Goal: Information Seeking & Learning: Learn about a topic

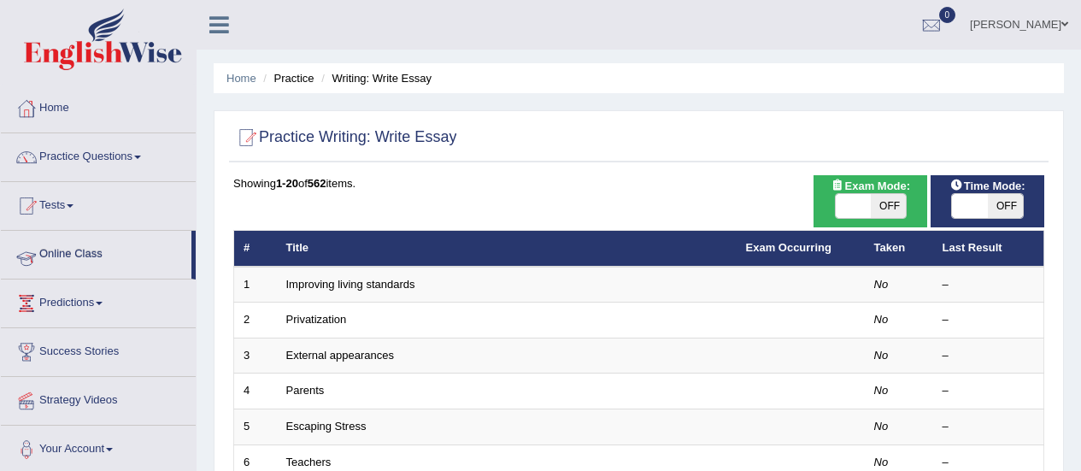
scroll to position [46, 0]
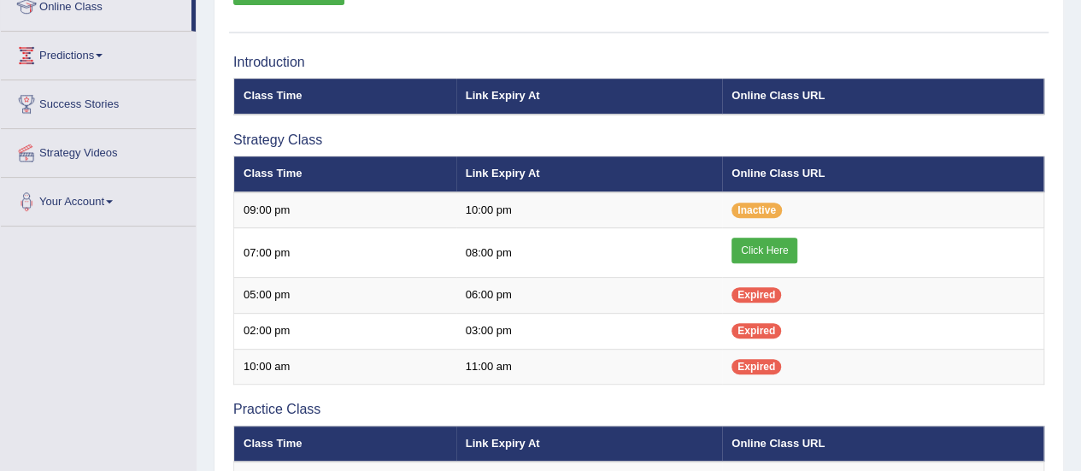
scroll to position [275, 0]
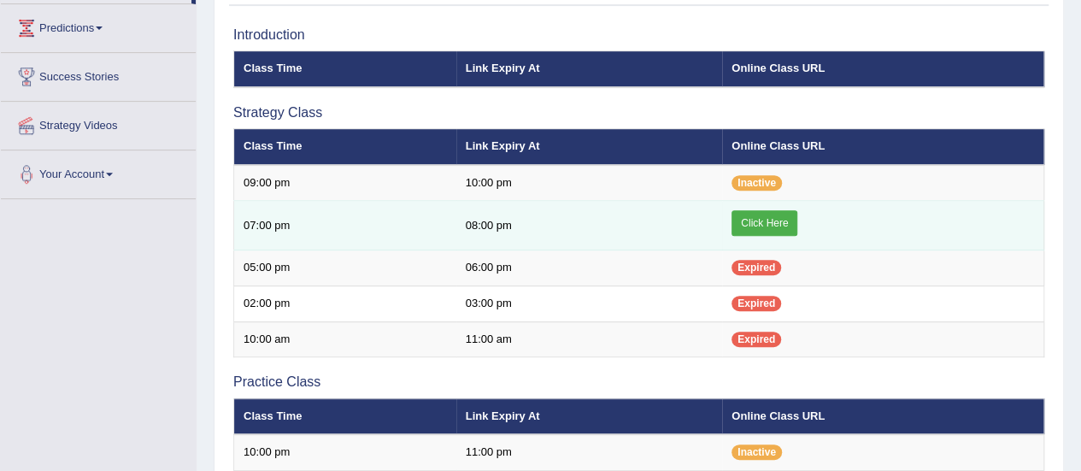
click at [769, 230] on link "Click Here" at bounding box center [764, 223] width 66 height 26
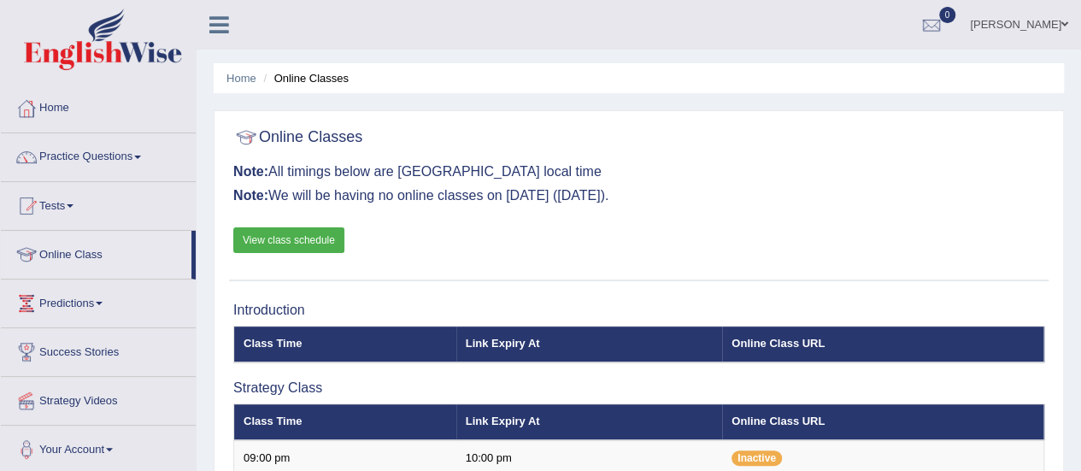
click at [75, 155] on link "Practice Questions" at bounding box center [98, 154] width 195 height 43
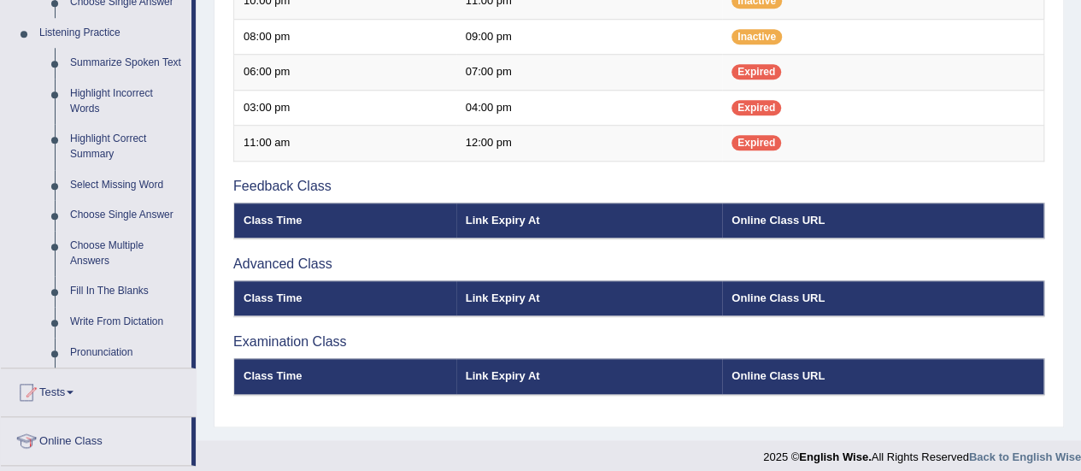
scroll to position [724, 0]
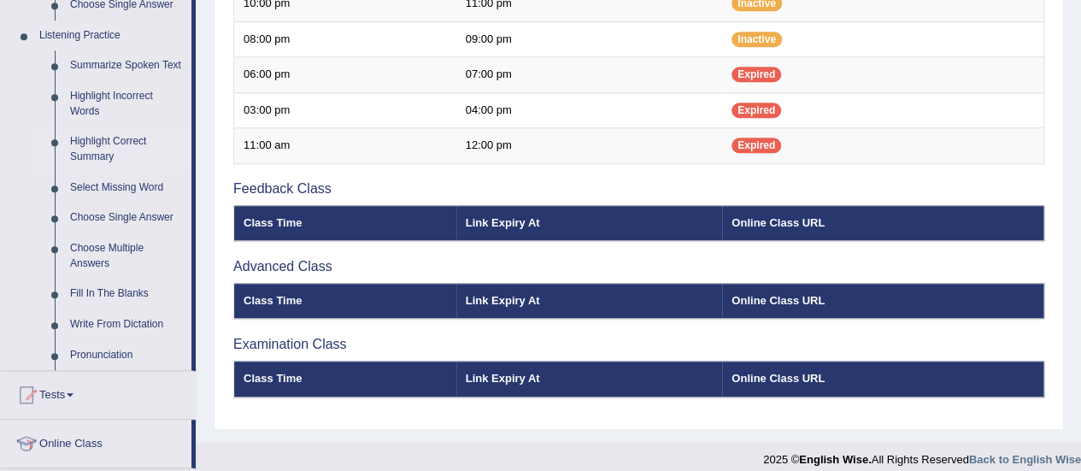
click at [82, 144] on link "Highlight Correct Summary" at bounding box center [126, 148] width 129 height 45
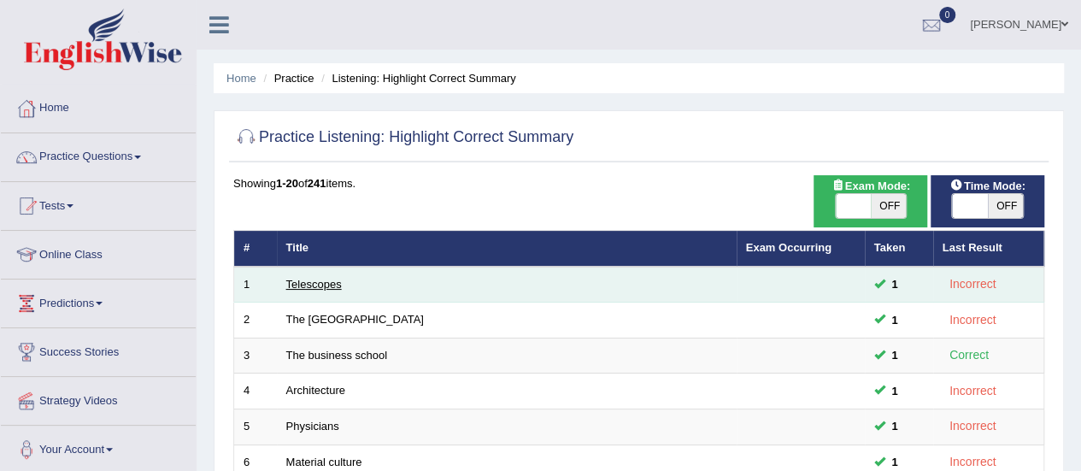
click at [320, 287] on link "Telescopes" at bounding box center [314, 284] width 56 height 13
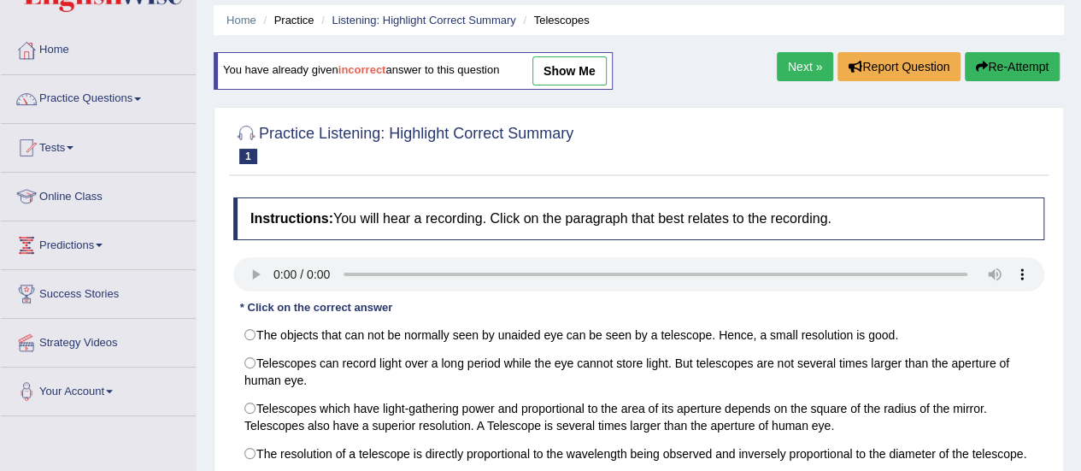
scroll to position [65, 0]
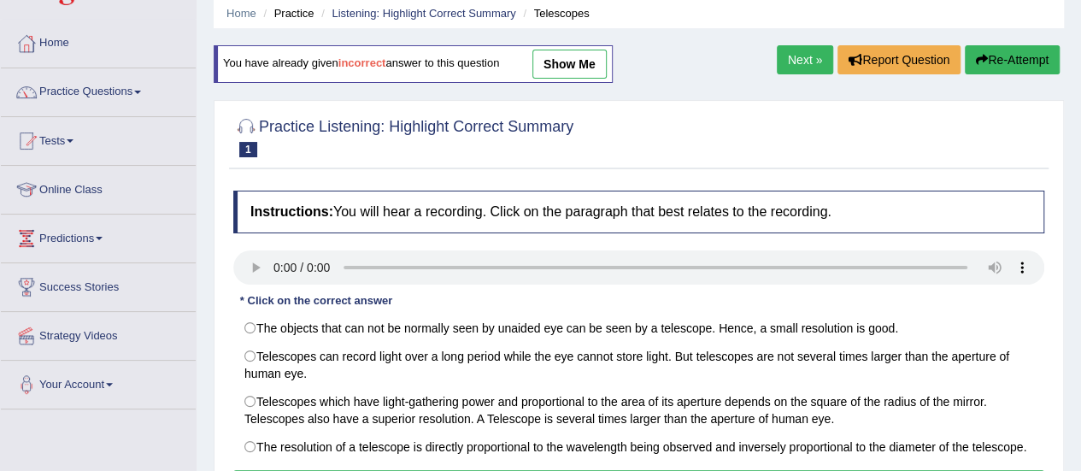
click at [56, 91] on link "Practice Questions" at bounding box center [98, 89] width 195 height 43
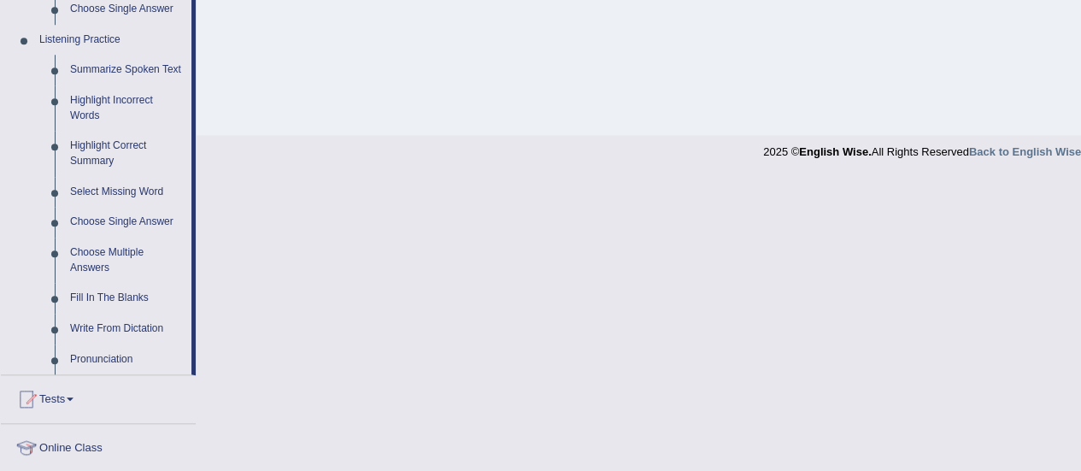
scroll to position [711, 0]
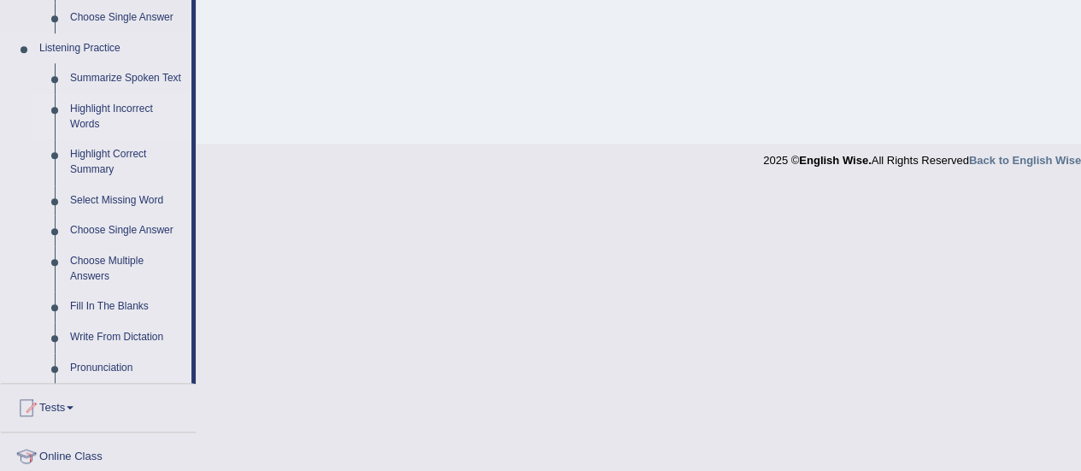
click at [79, 124] on link "Highlight Incorrect Words" at bounding box center [126, 116] width 129 height 45
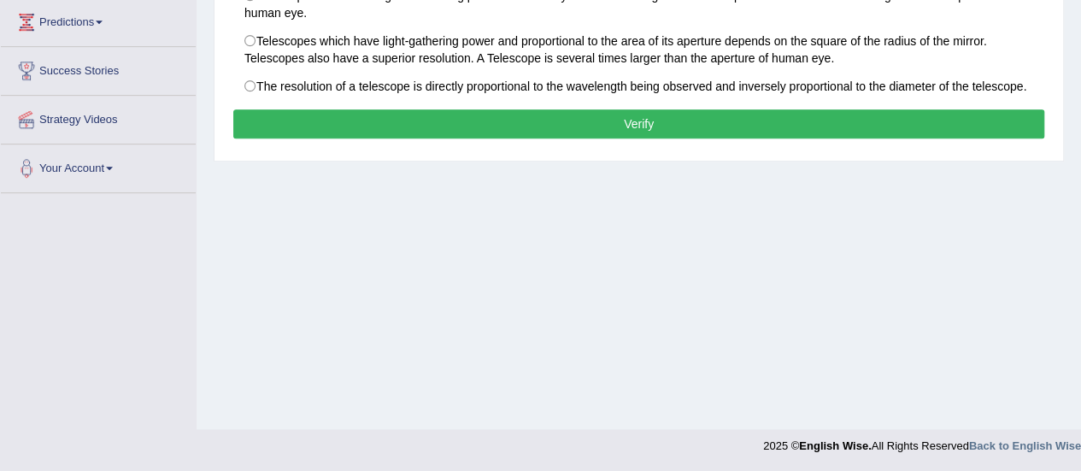
scroll to position [226, 0]
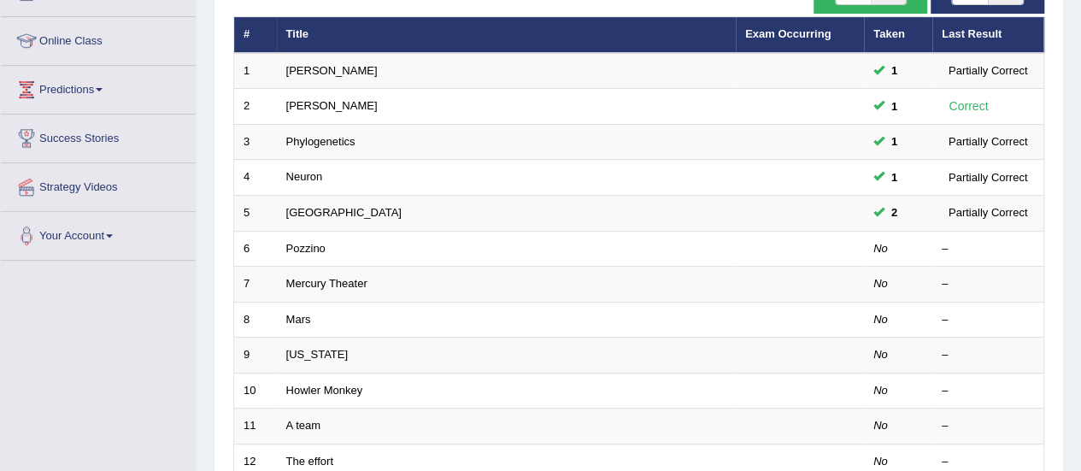
scroll to position [226, 0]
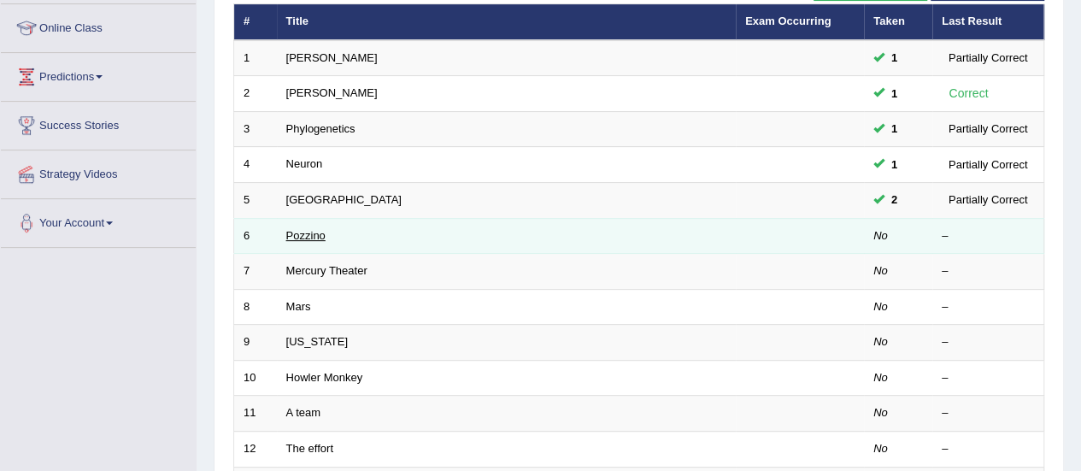
click at [293, 234] on link "Pozzino" at bounding box center [305, 235] width 39 height 13
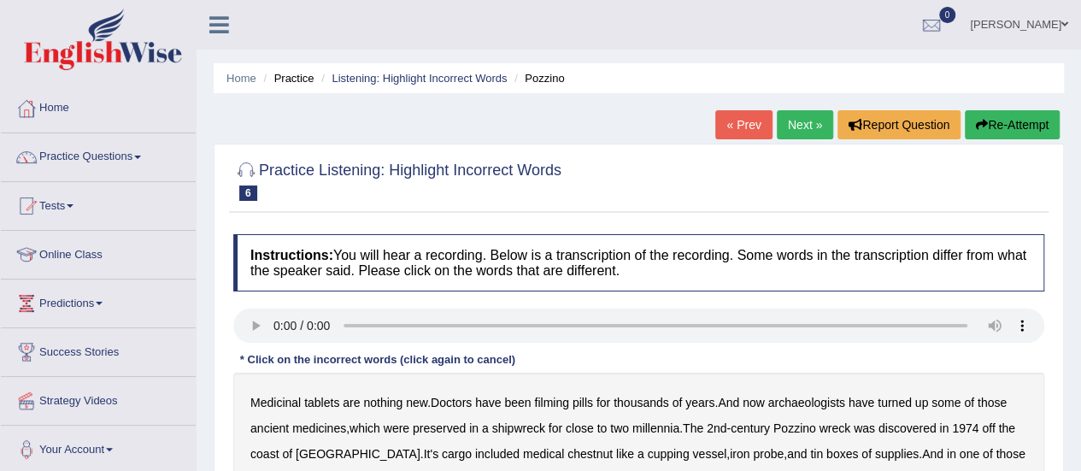
click at [70, 166] on link "Practice Questions" at bounding box center [98, 154] width 195 height 43
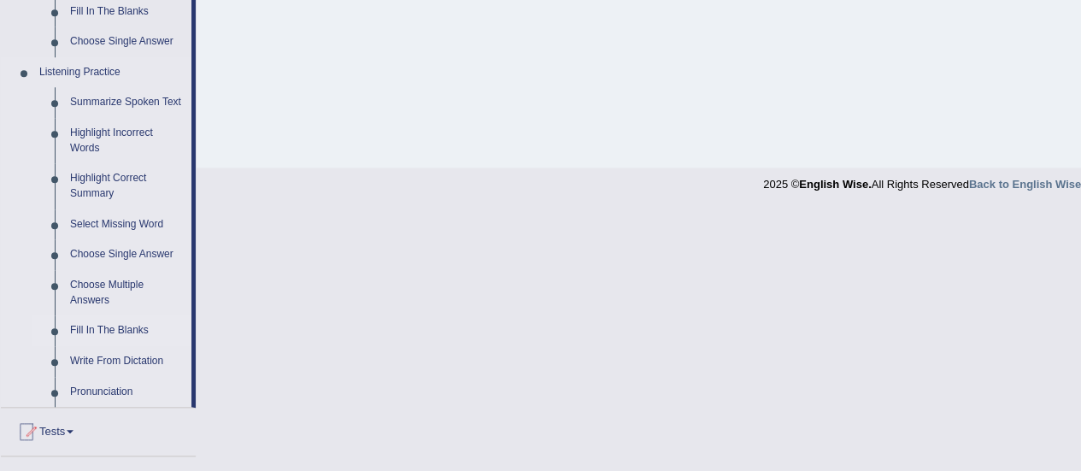
click at [80, 335] on link "Fill In The Blanks" at bounding box center [126, 330] width 129 height 31
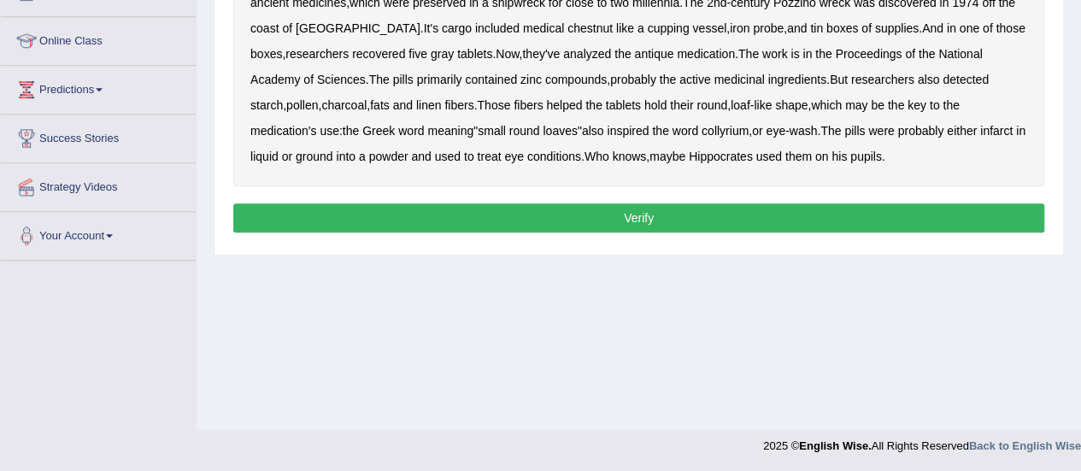
scroll to position [299, 0]
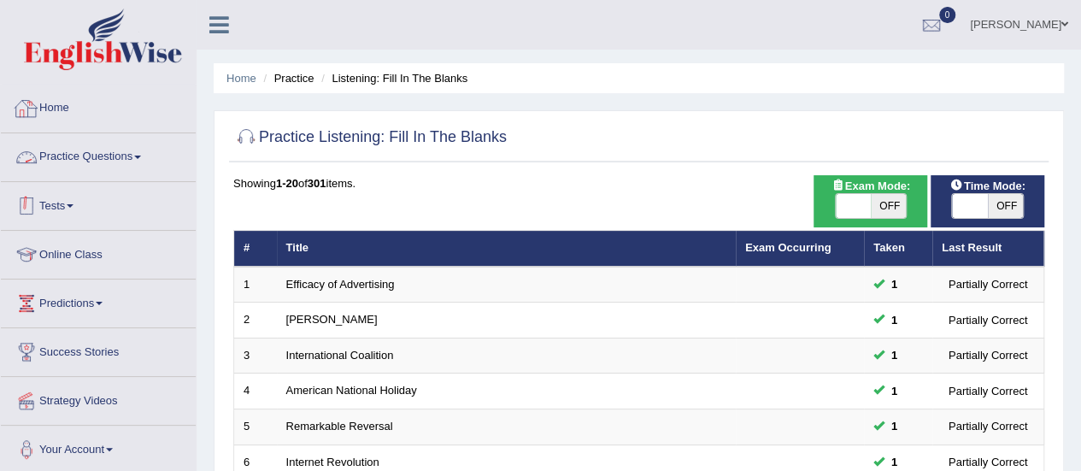
click at [120, 174] on link "Practice Questions" at bounding box center [98, 154] width 195 height 43
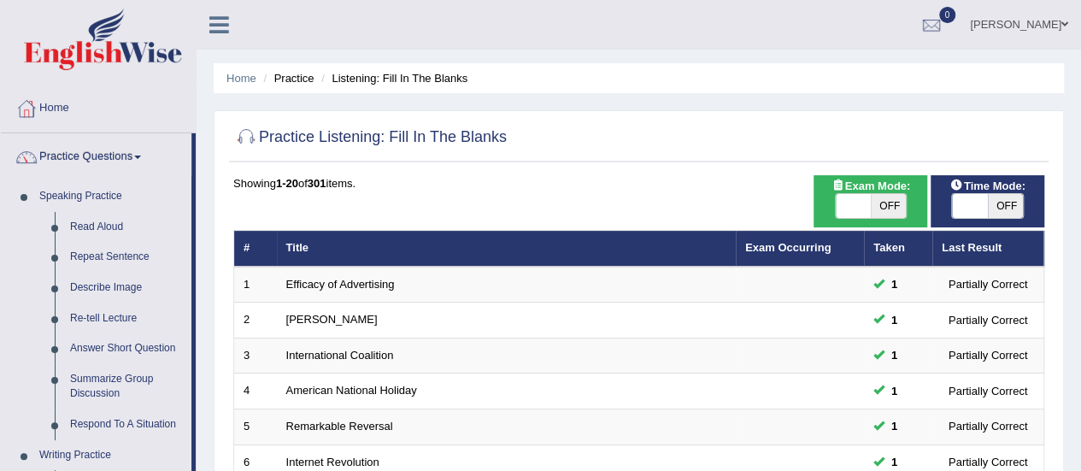
drag, startPoint x: 195, startPoint y: 191, endPoint x: 193, endPoint y: 347, distance: 155.5
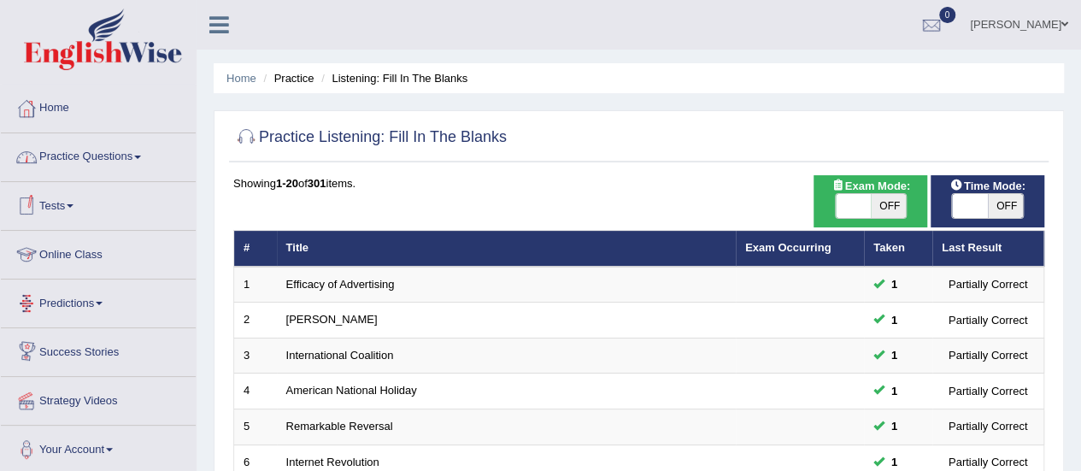
click at [138, 165] on link "Practice Questions" at bounding box center [98, 154] width 195 height 43
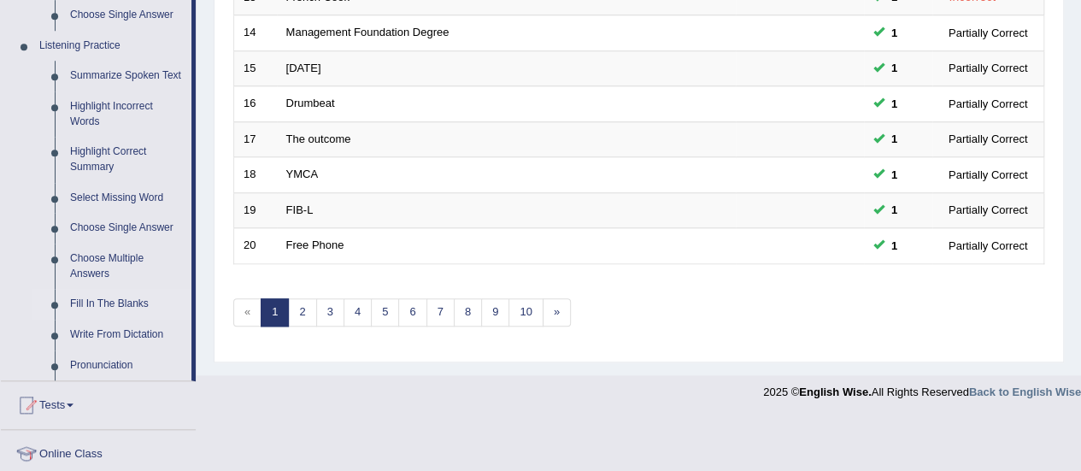
scroll to position [721, 0]
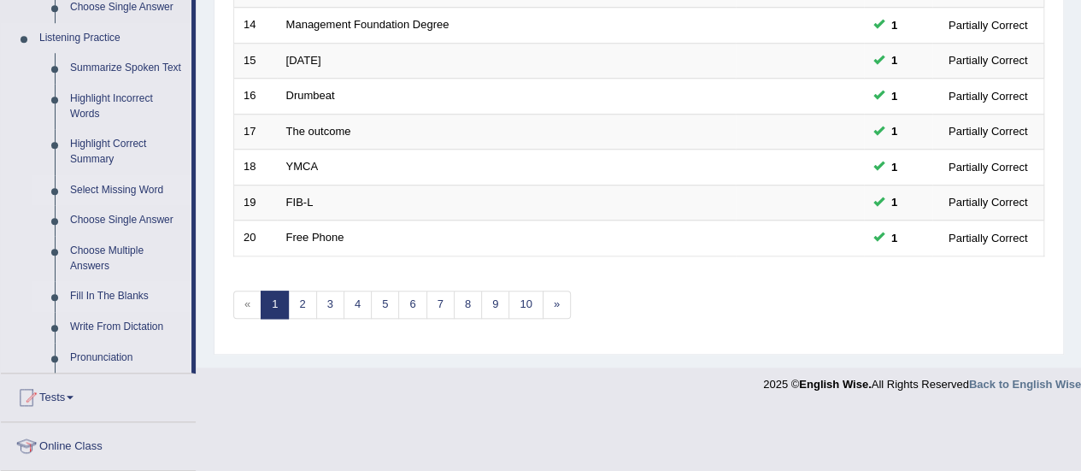
click at [150, 195] on link "Select Missing Word" at bounding box center [126, 190] width 129 height 31
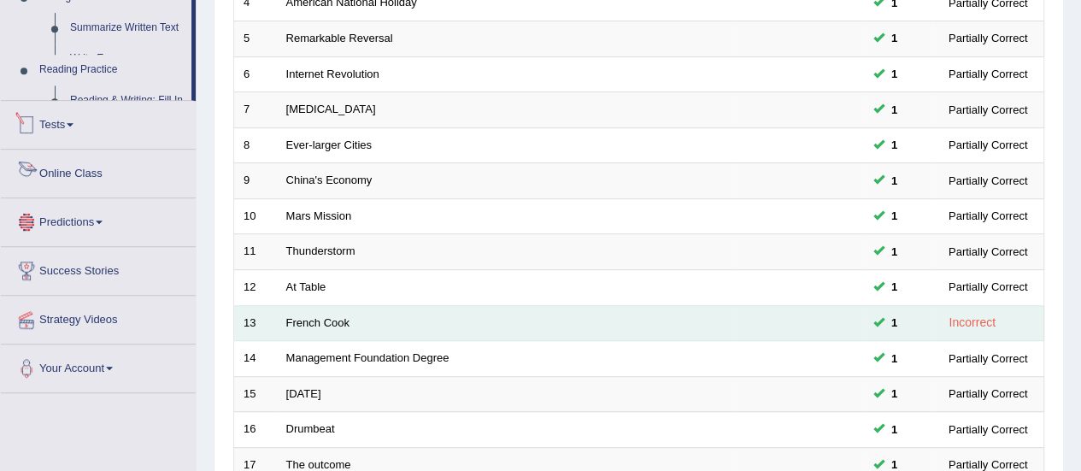
scroll to position [578, 0]
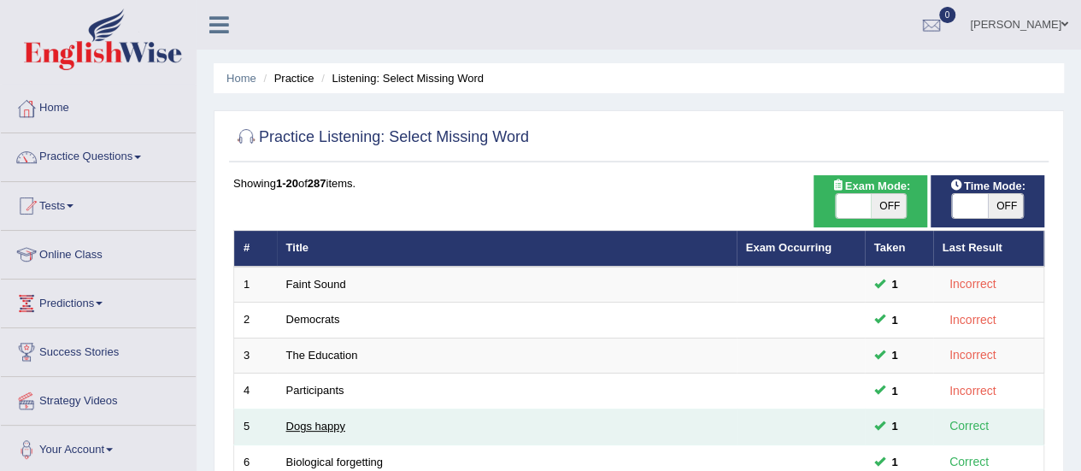
click at [308, 419] on link "Dogs happy" at bounding box center [315, 425] width 59 height 13
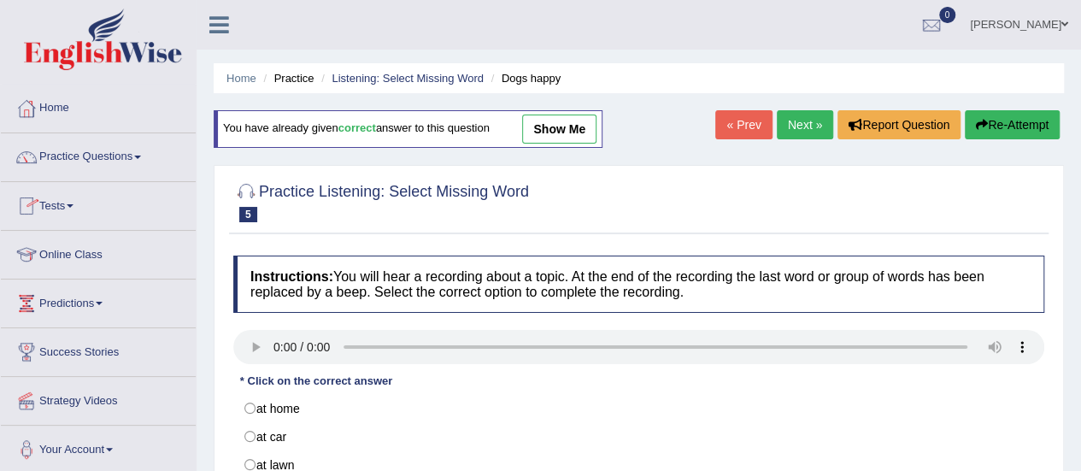
click at [102, 248] on link "Online Class" at bounding box center [98, 252] width 195 height 43
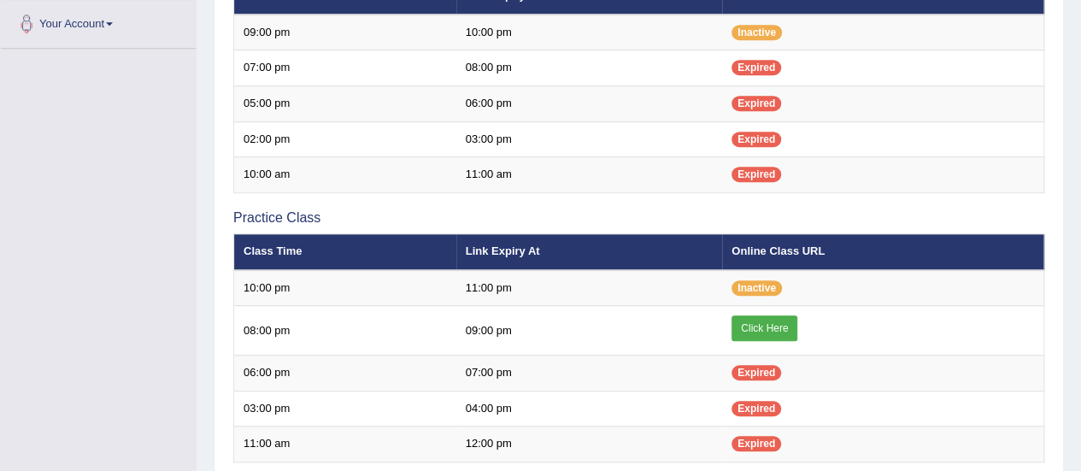
scroll to position [433, 0]
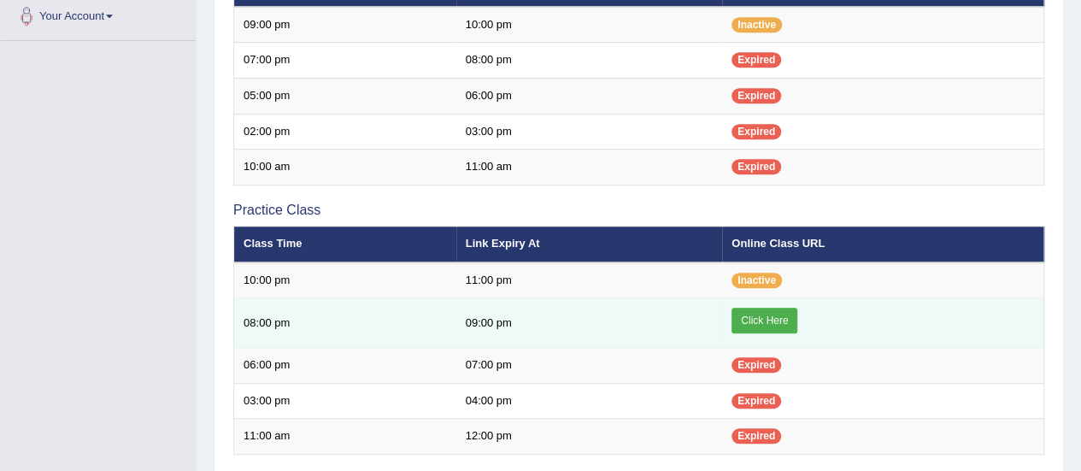
click at [756, 318] on link "Click Here" at bounding box center [764, 321] width 66 height 26
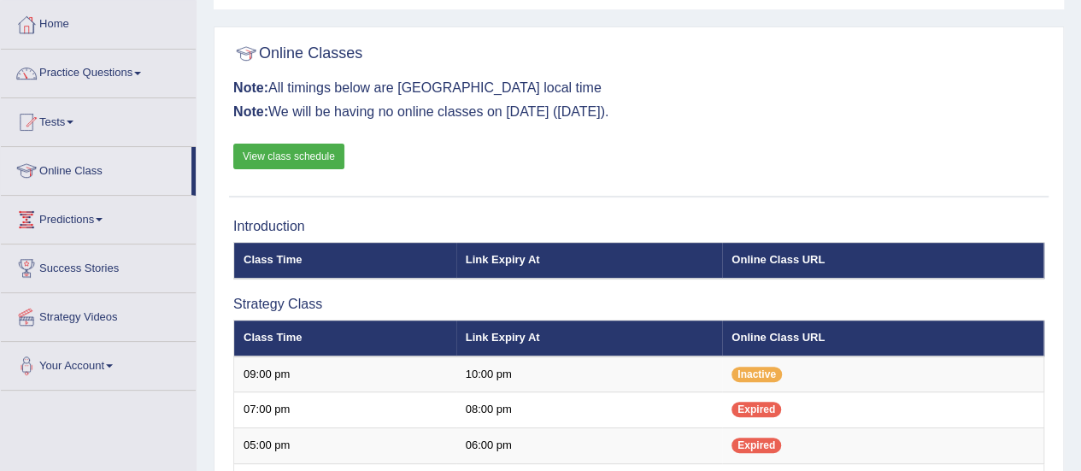
scroll to position [85, 0]
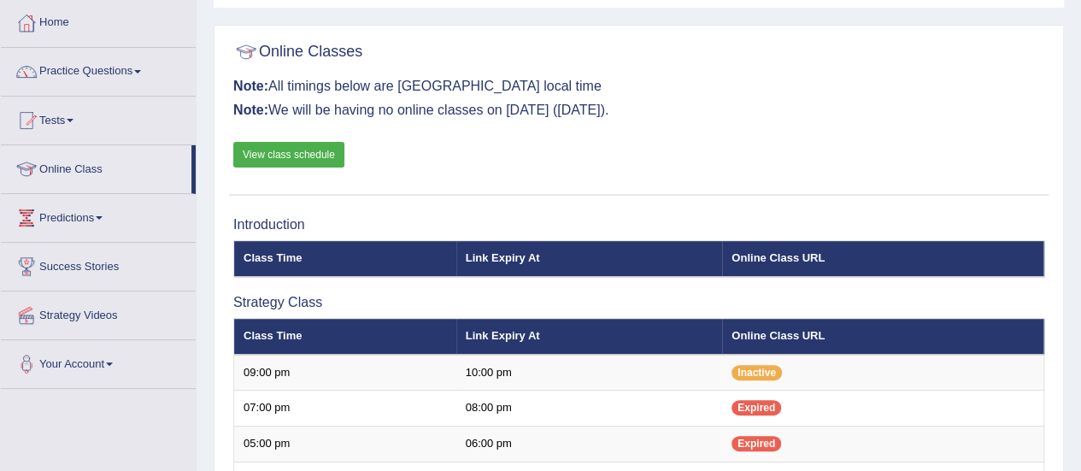
click at [73, 120] on span at bounding box center [70, 120] width 7 height 3
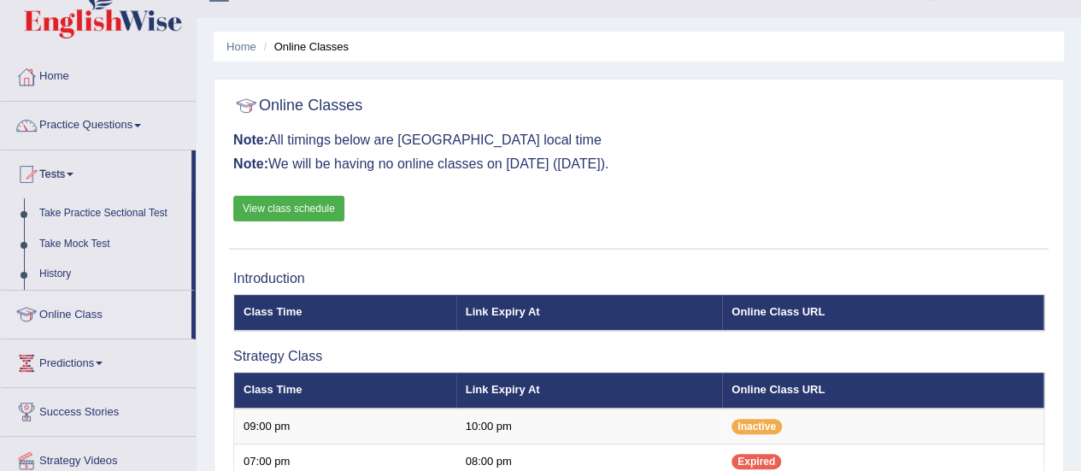
scroll to position [76, 0]
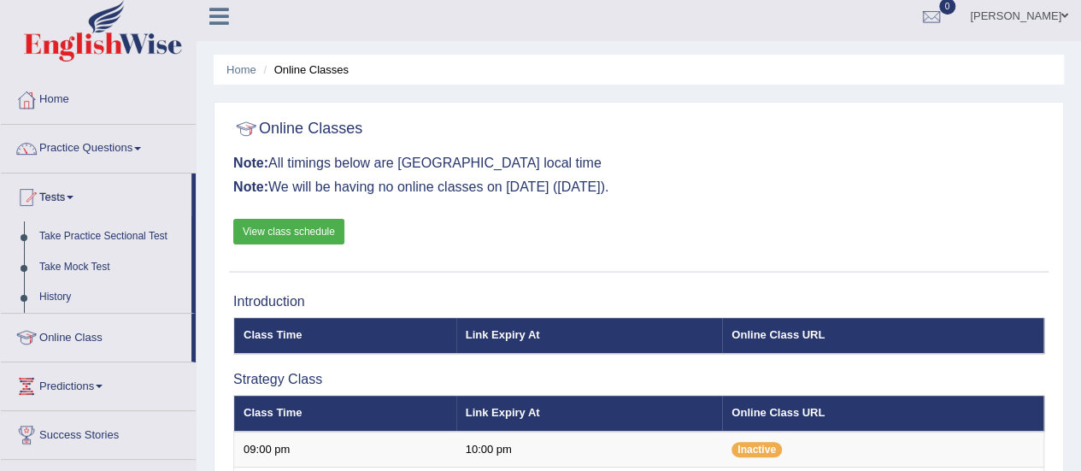
click at [59, 143] on link "Practice Questions" at bounding box center [98, 146] width 195 height 43
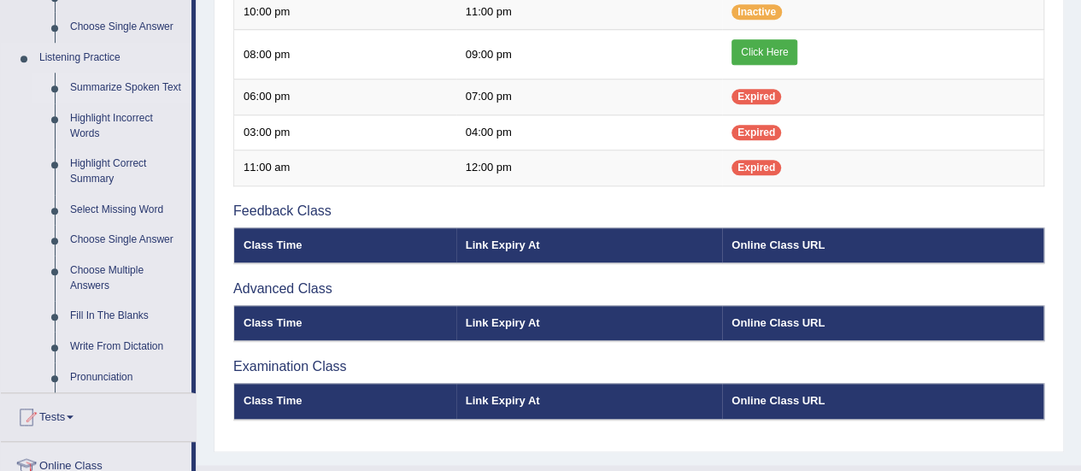
click at [89, 89] on link "Summarize Spoken Text" at bounding box center [126, 88] width 129 height 31
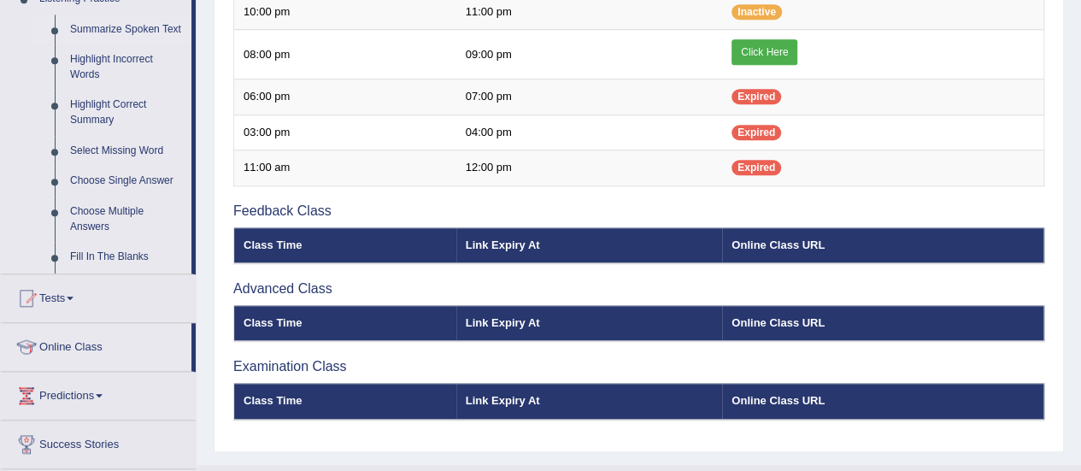
scroll to position [330, 0]
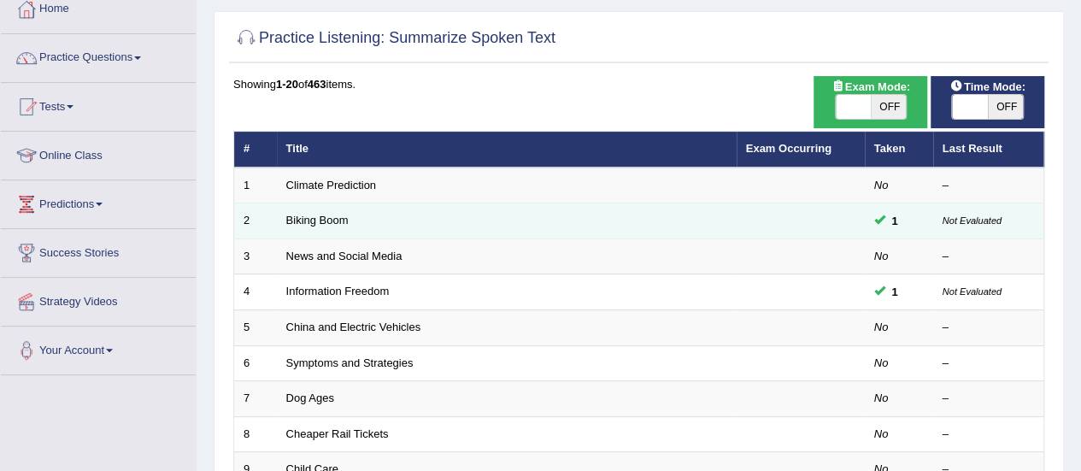
scroll to position [126, 0]
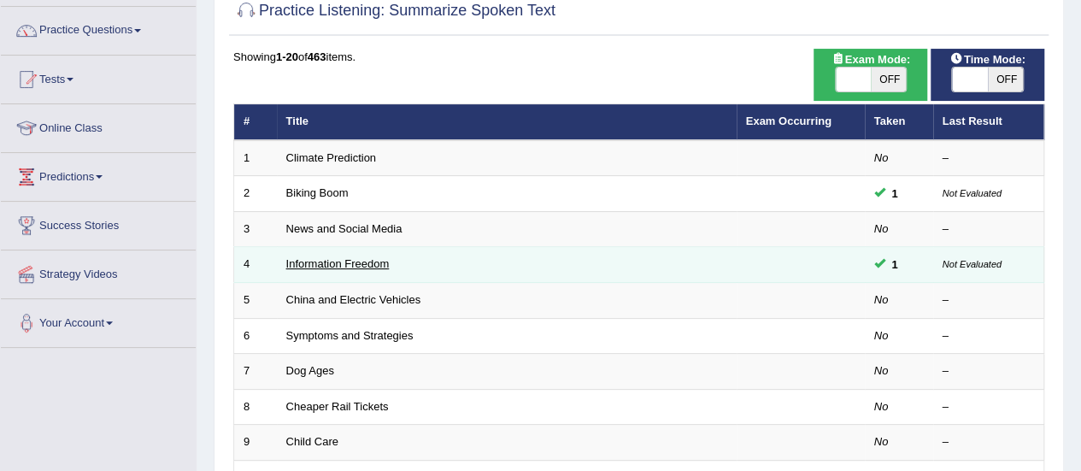
click at [295, 264] on link "Information Freedom" at bounding box center [337, 263] width 103 height 13
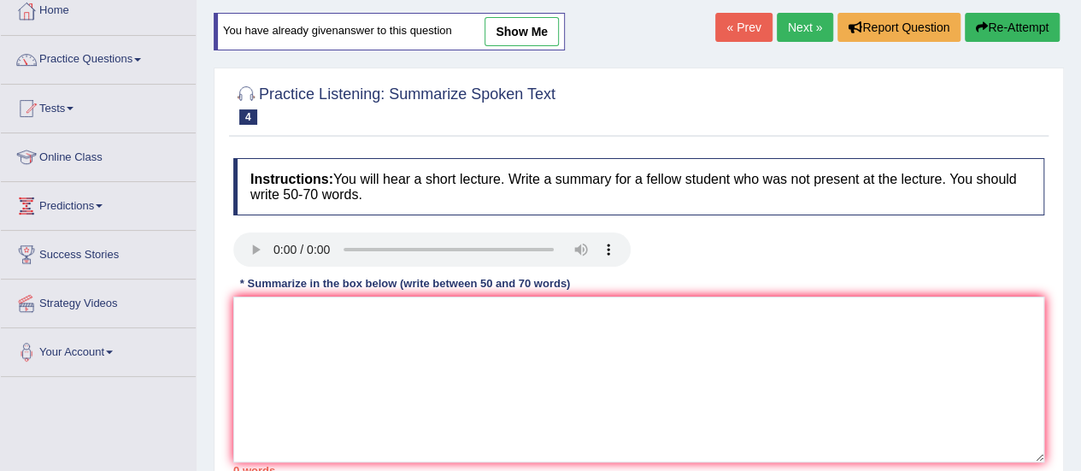
scroll to position [125, 0]
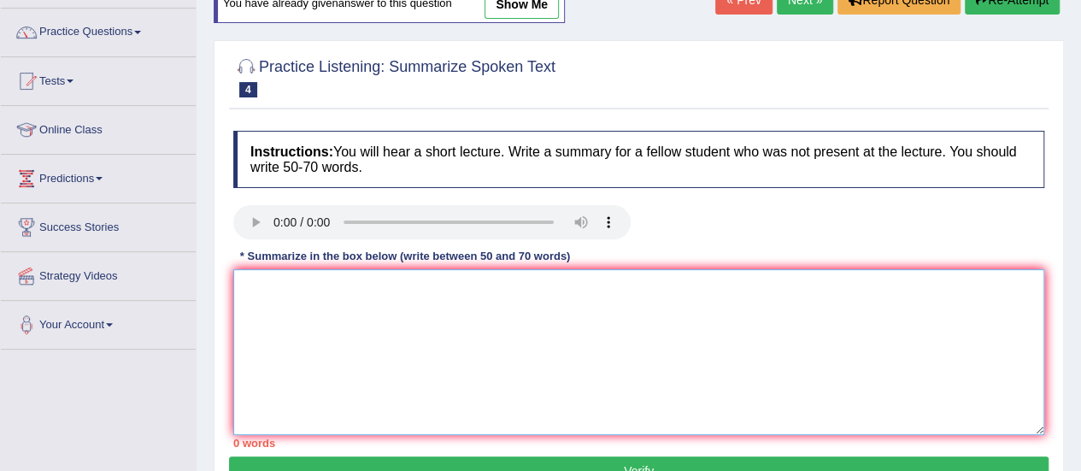
click at [589, 291] on textarea at bounding box center [638, 352] width 811 height 166
click at [328, 314] on textarea at bounding box center [638, 352] width 811 height 166
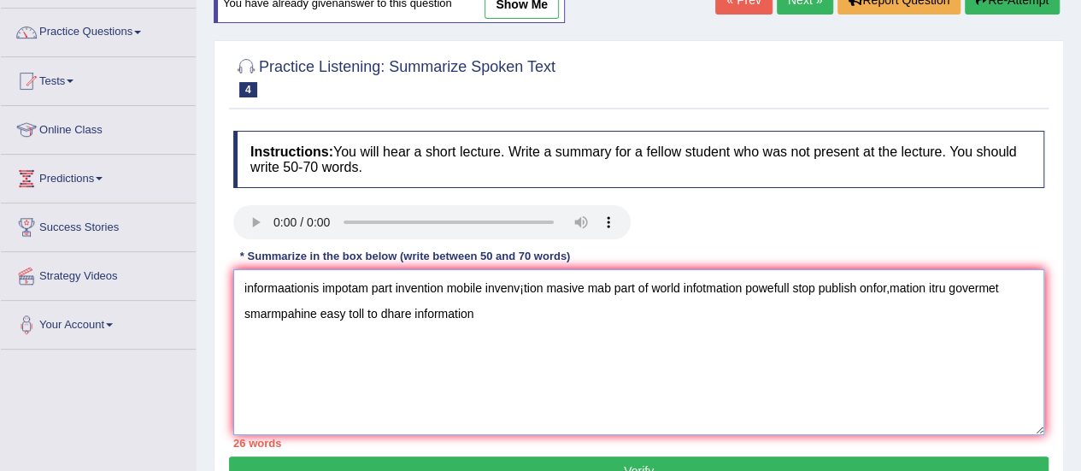
type textarea "informaationis impotam part invention mobile invenv¡tion masive mab part of wor…"
drag, startPoint x: 484, startPoint y: 317, endPoint x: 229, endPoint y: 272, distance: 258.6
click at [229, 272] on div "Instructions: You will hear a short lecture. Write a summary for a fellow stude…" at bounding box center [638, 289] width 819 height 334
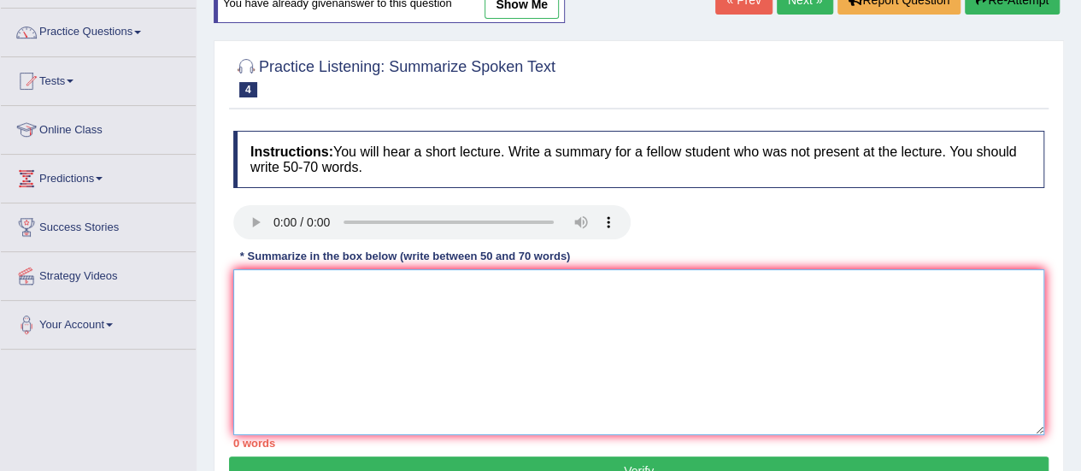
paste textarea "The speaker provided a comprehensive overview of [main topic], highlighting sev…"
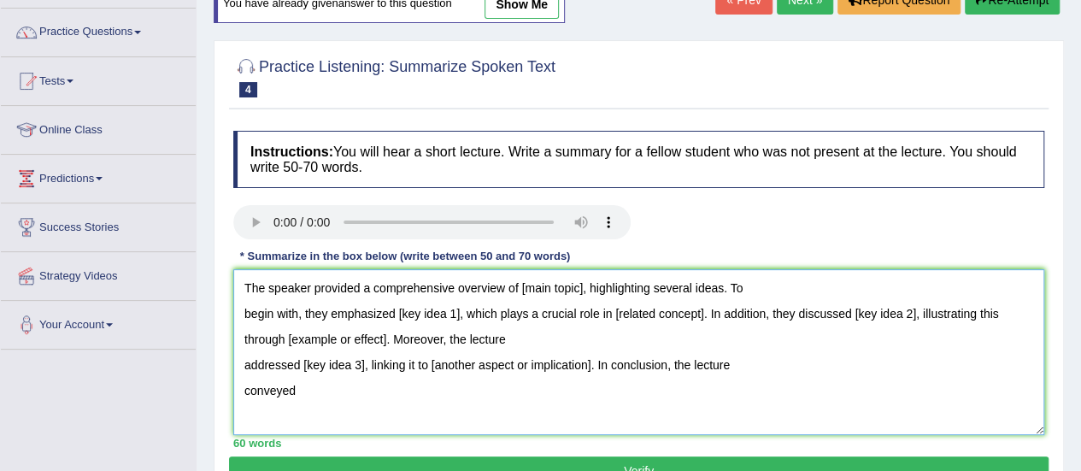
click at [578, 287] on textarea "The speaker provided a comprehensive overview of [main topic], highlighting sev…" at bounding box center [638, 352] width 811 height 166
click at [451, 306] on textarea "The speaker provided a comprehensive overview of information around the workd ,…" at bounding box center [638, 352] width 811 height 166
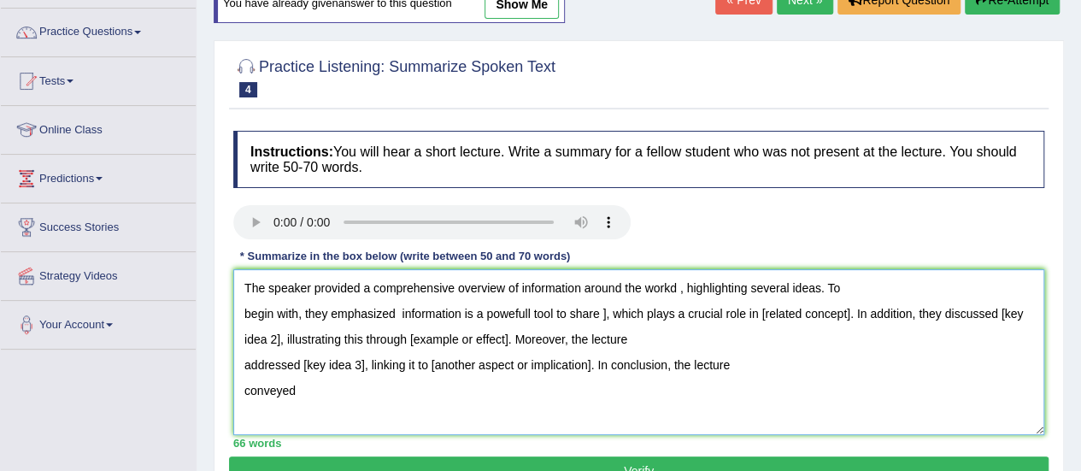
click at [602, 308] on textarea "The speaker provided a comprehensive overview of information around the workd ,…" at bounding box center [638, 352] width 811 height 166
click at [845, 310] on textarea "The speaker provided a comprehensive overview of information around the workd ,…" at bounding box center [638, 352] width 811 height 166
click at [762, 311] on textarea "The speaker provided a comprehensive overview of information around the workd ,…" at bounding box center [638, 352] width 811 height 166
click at [434, 337] on textarea "The speaker provided a comprehensive overview of information around the workd ,…" at bounding box center [638, 352] width 811 height 166
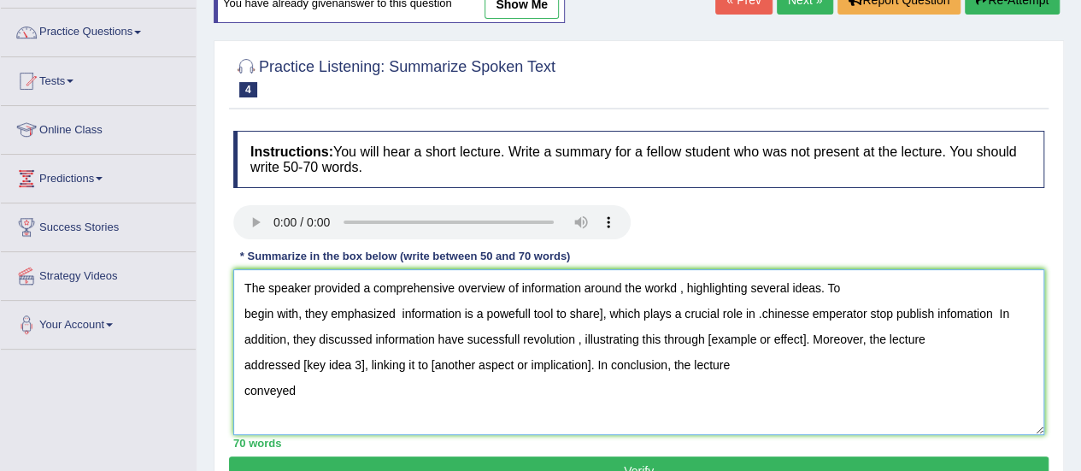
click at [811, 336] on textarea "The speaker provided a comprehensive overview of information around the workd ,…" at bounding box center [638, 352] width 811 height 166
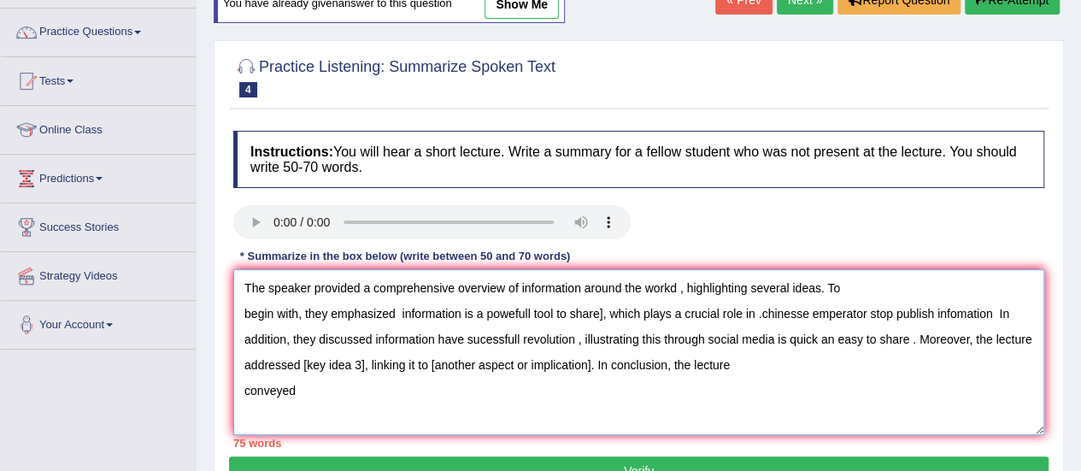
click at [361, 360] on textarea "The speaker provided a comprehensive overview of information around the workd ,…" at bounding box center [638, 352] width 811 height 166
click at [525, 361] on textarea "The speaker provided a comprehensive overview of information around the workd ,…" at bounding box center [638, 352] width 811 height 166
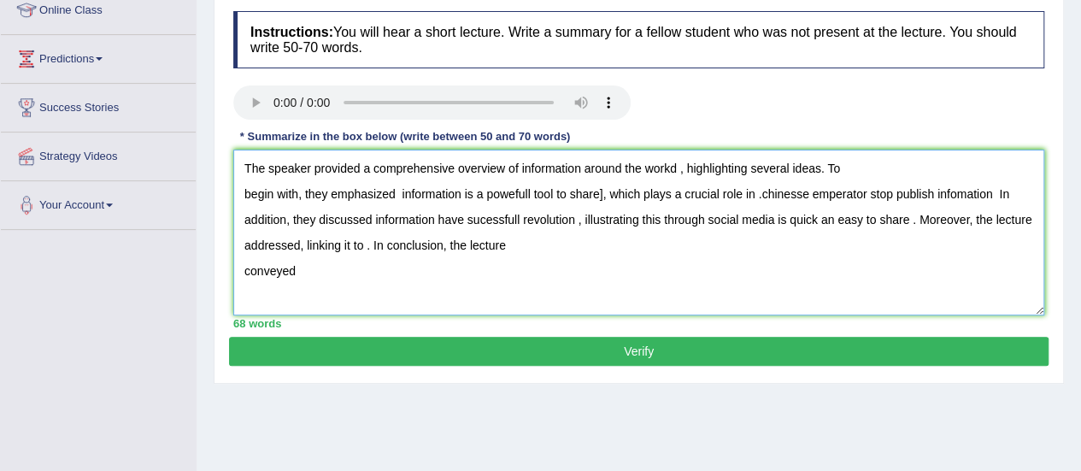
scroll to position [246, 0]
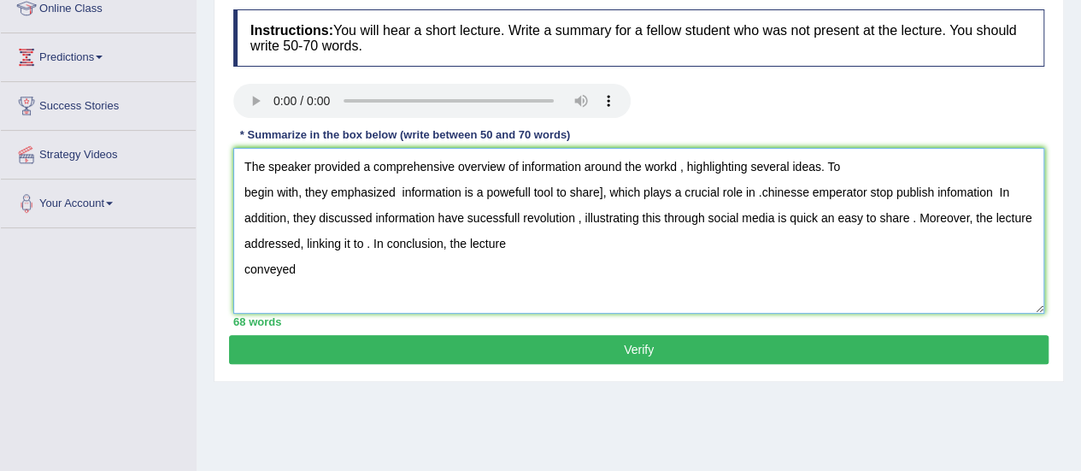
type textarea "The speaker provided a comprehensive overview of information around the workd ,…"
click at [267, 350] on button "Verify" at bounding box center [638, 349] width 819 height 29
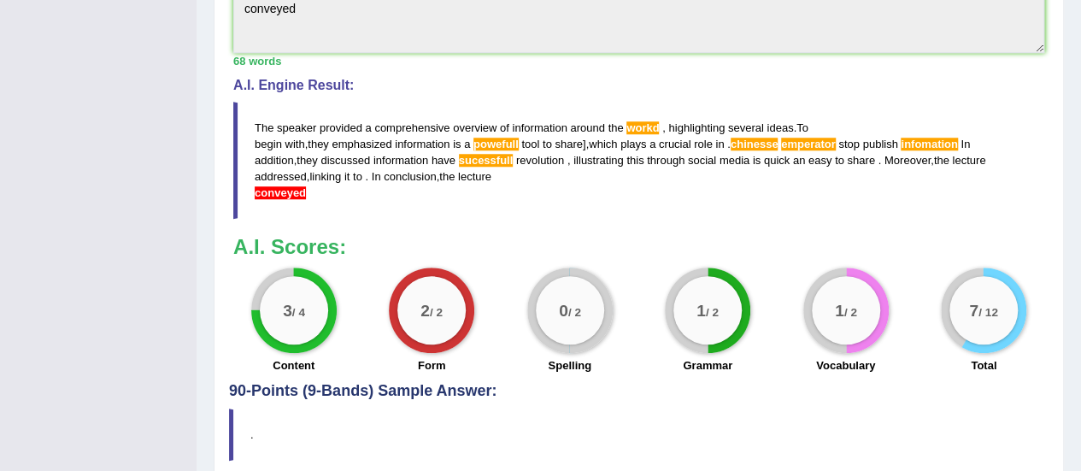
scroll to position [700, 0]
